Goal: Task Accomplishment & Management: Manage account settings

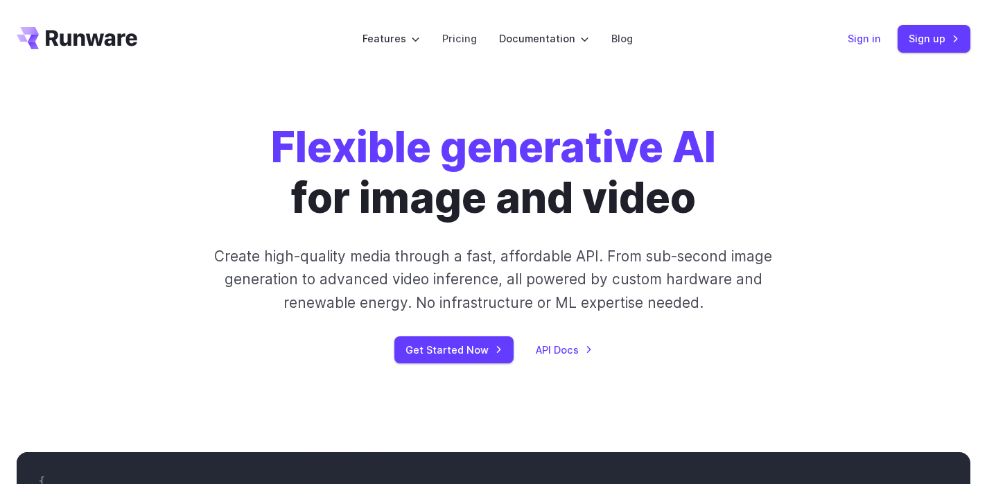
click at [862, 37] on link "Sign in" at bounding box center [864, 39] width 33 height 16
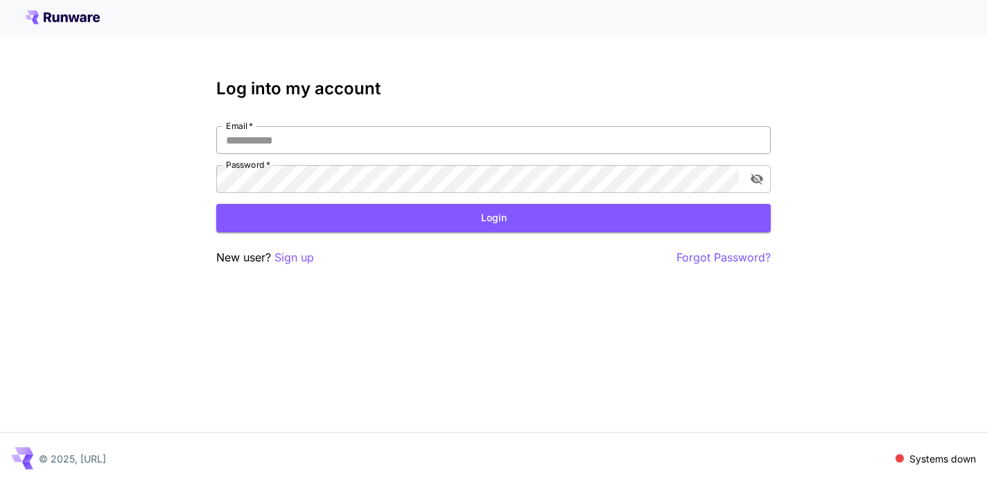
click at [403, 146] on input "Email   *" at bounding box center [493, 140] width 555 height 28
type input "**********"
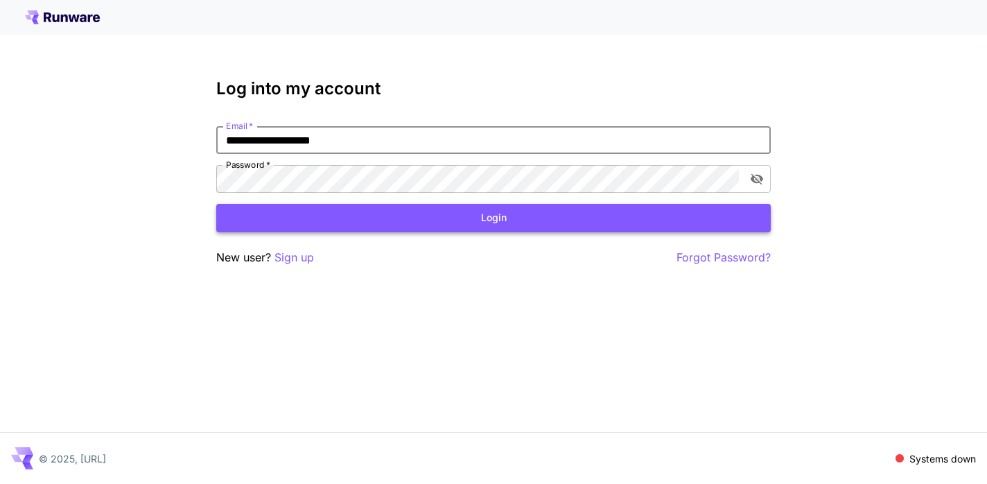
click at [387, 223] on button "Login" at bounding box center [493, 218] width 555 height 28
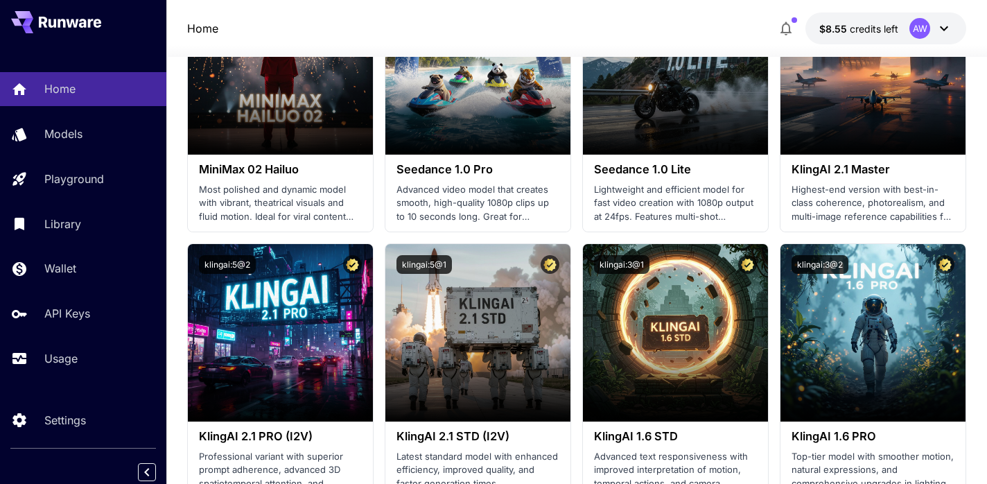
scroll to position [451, 0]
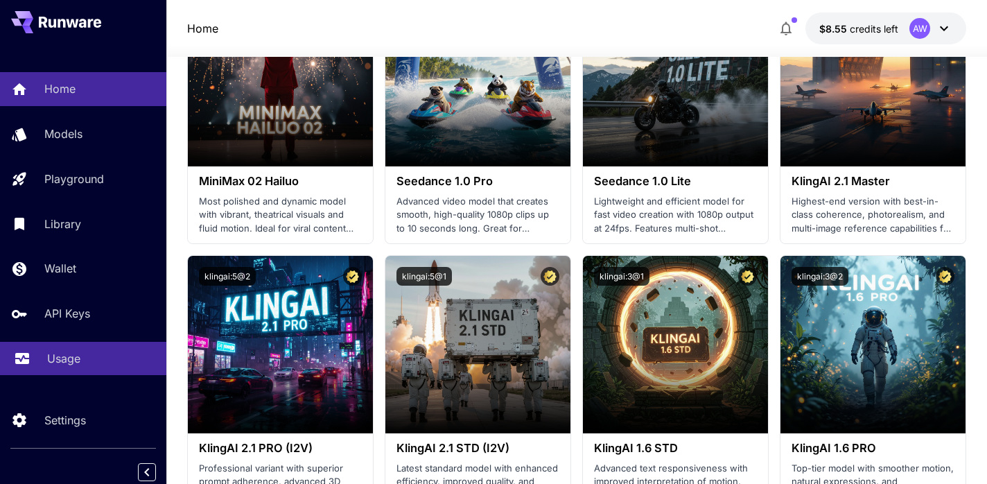
click at [35, 360] on link "Usage" at bounding box center [83, 359] width 166 height 34
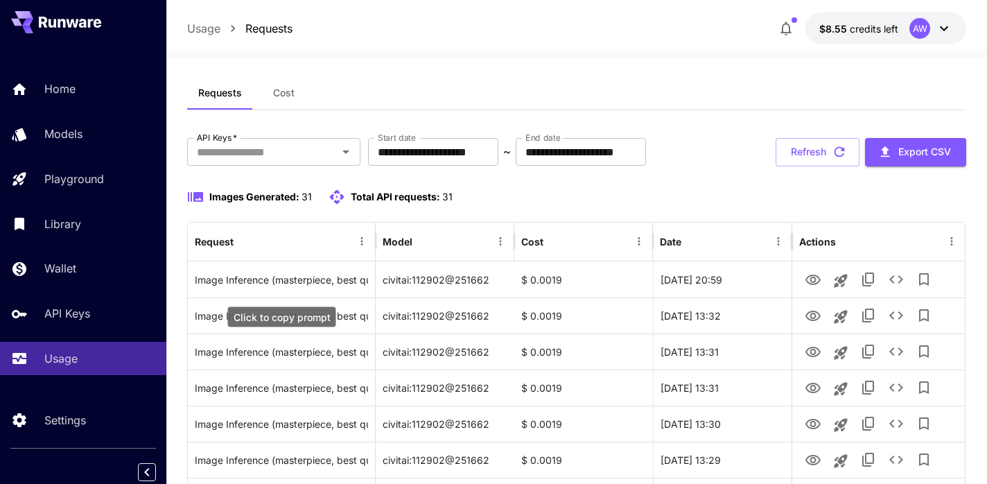
scroll to position [12, 0]
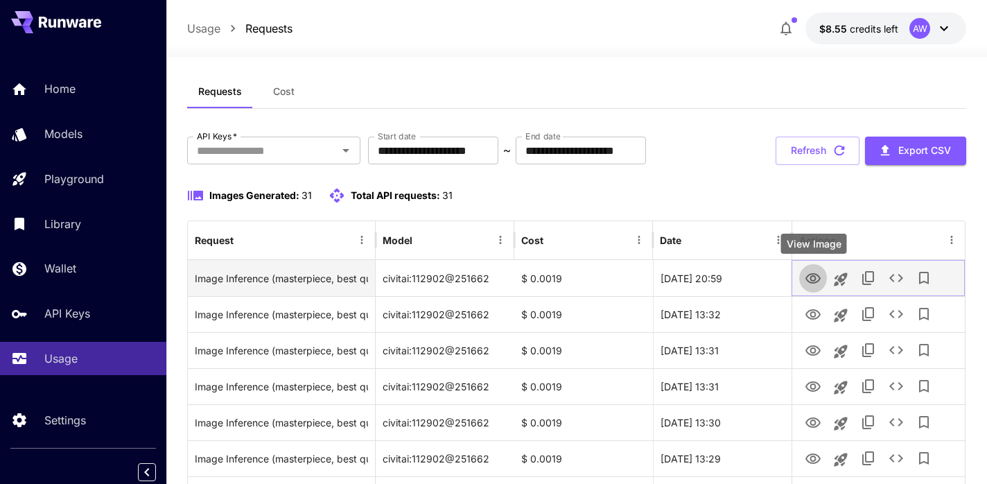
click at [814, 280] on icon "View Image" at bounding box center [813, 278] width 15 height 10
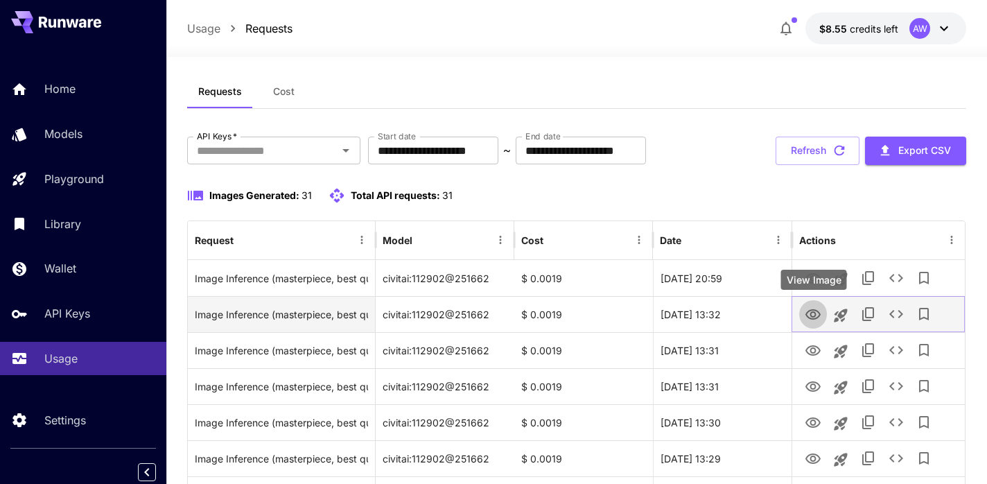
click at [808, 311] on icon "View Image" at bounding box center [813, 314] width 15 height 10
